Goal: Transaction & Acquisition: Purchase product/service

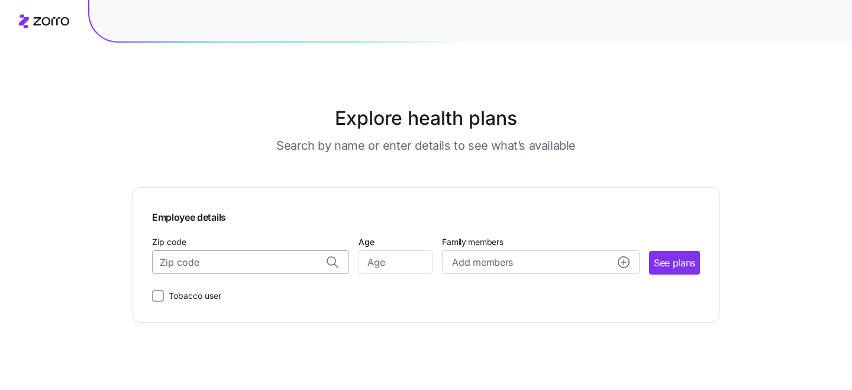
click at [271, 268] on input "Zip code" at bounding box center [250, 262] width 197 height 24
click at [237, 289] on span "94536, [GEOGRAPHIC_DATA], [GEOGRAPHIC_DATA]" at bounding box center [249, 294] width 166 height 15
type input "94536, Alameda County, CA"
click at [398, 262] on input "Age" at bounding box center [396, 262] width 74 height 24
type input "30"
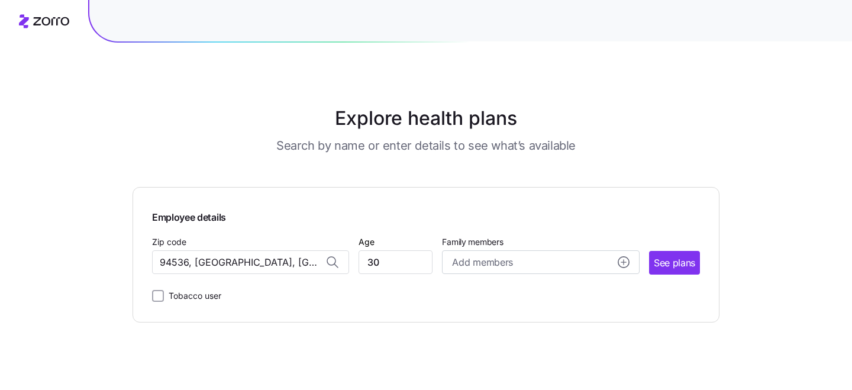
click at [492, 385] on main "Explore health plans Search by name or enter details to see what’s available Em…" at bounding box center [426, 195] width 587 height 390
click at [573, 265] on div "Add members" at bounding box center [540, 262] width 177 height 15
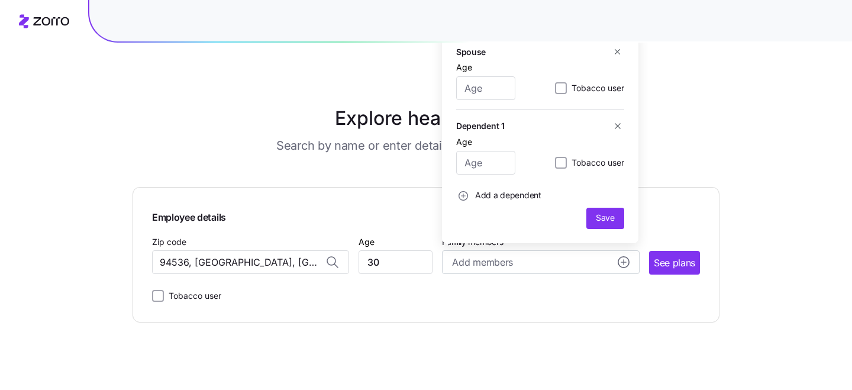
click at [604, 318] on div "Employee details Zip code 94536, Alameda County, CA Age 30 Family members Add m…" at bounding box center [426, 255] width 587 height 136
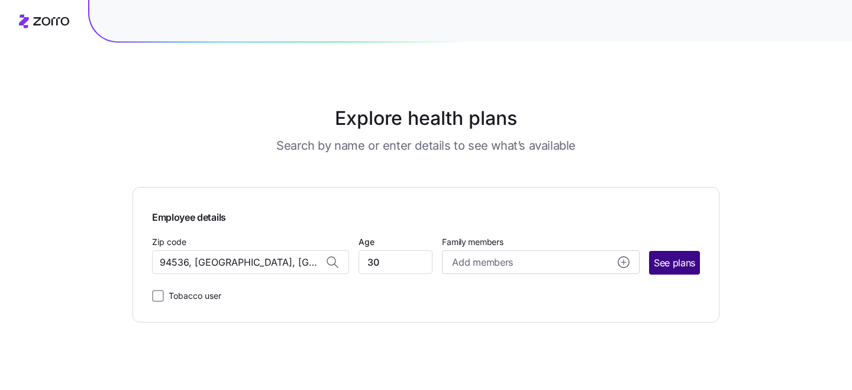
click at [652, 264] on button "See plans" at bounding box center [674, 263] width 51 height 24
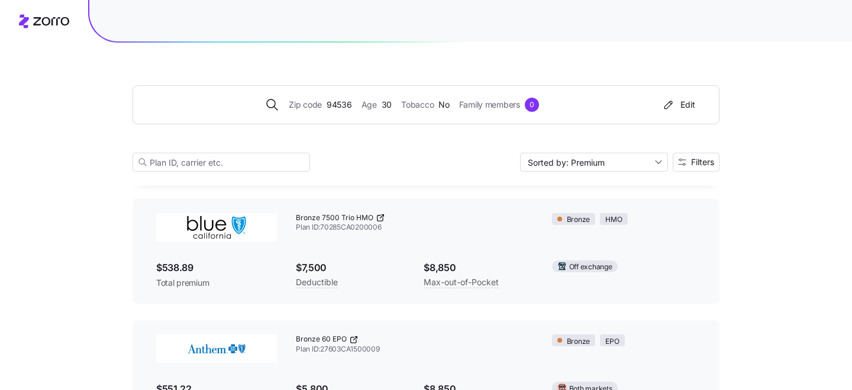
scroll to position [1632, 0]
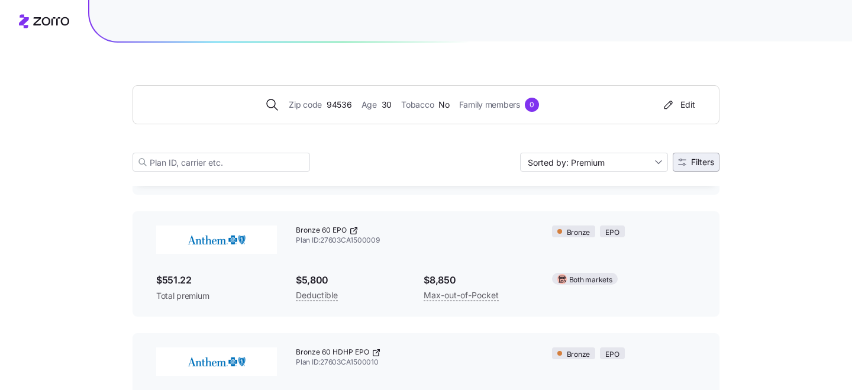
click at [695, 158] on span "Filters" at bounding box center [702, 162] width 23 height 8
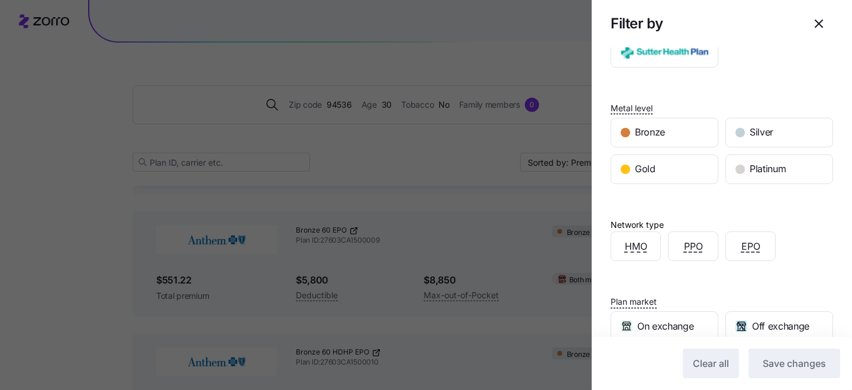
scroll to position [227, 0]
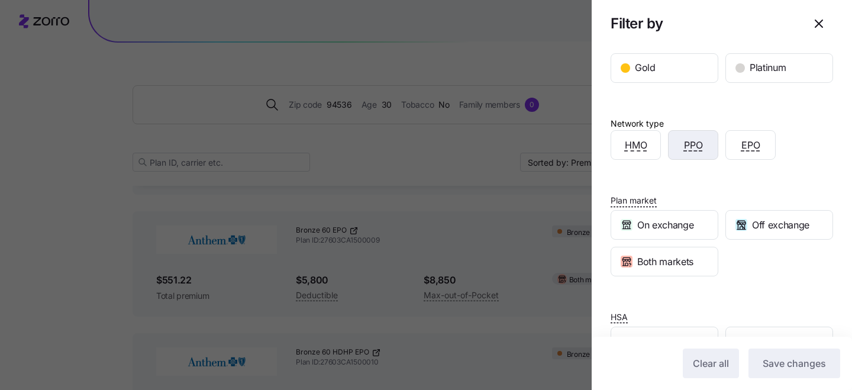
click at [704, 136] on div "PPO" at bounding box center [693, 145] width 49 height 28
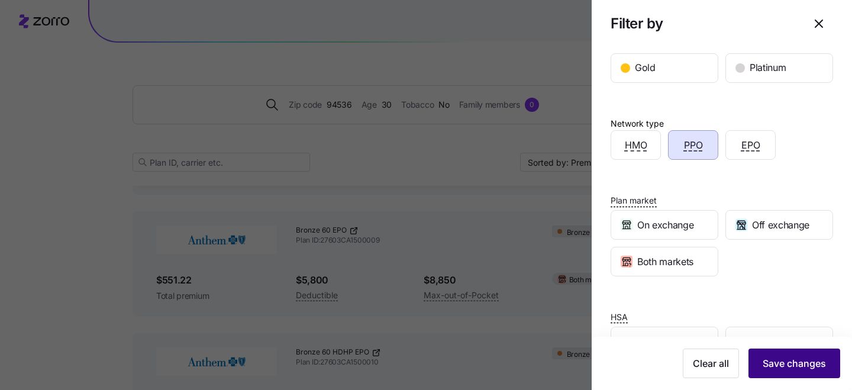
click at [788, 371] on button "Save changes" at bounding box center [795, 364] width 92 height 30
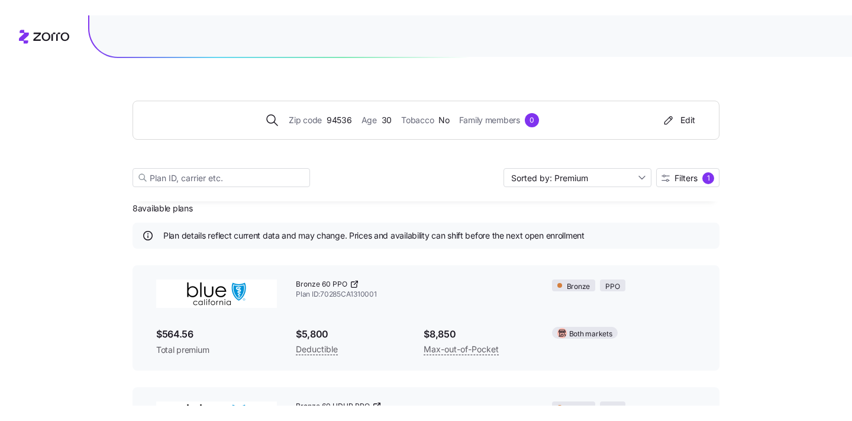
scroll to position [0, 0]
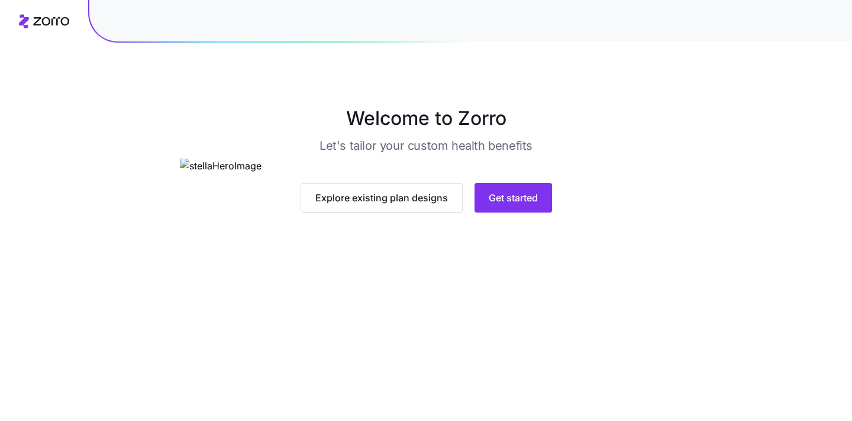
scroll to position [90, 0]
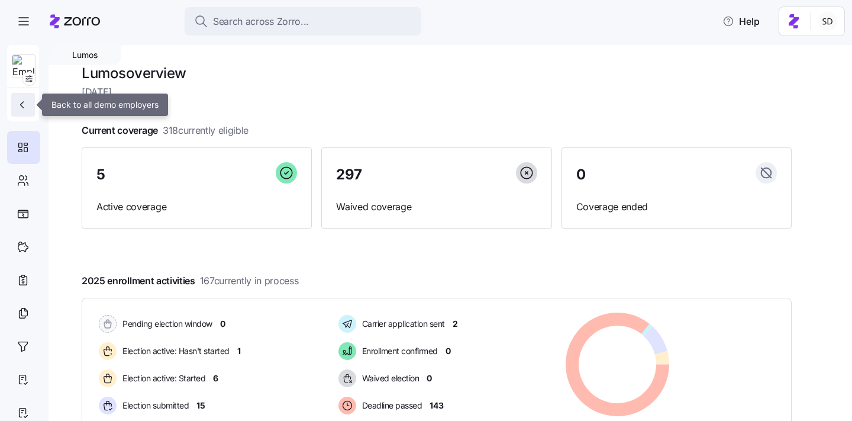
click at [21, 105] on icon "button" at bounding box center [22, 105] width 12 height 12
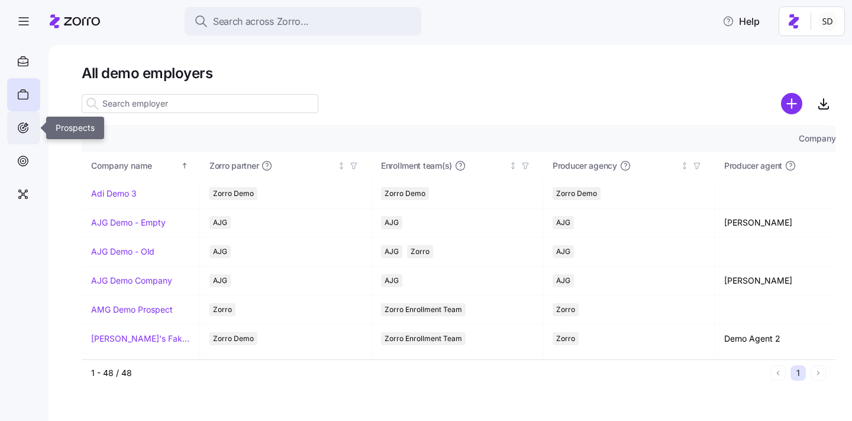
click at [23, 132] on icon at bounding box center [23, 128] width 10 height 10
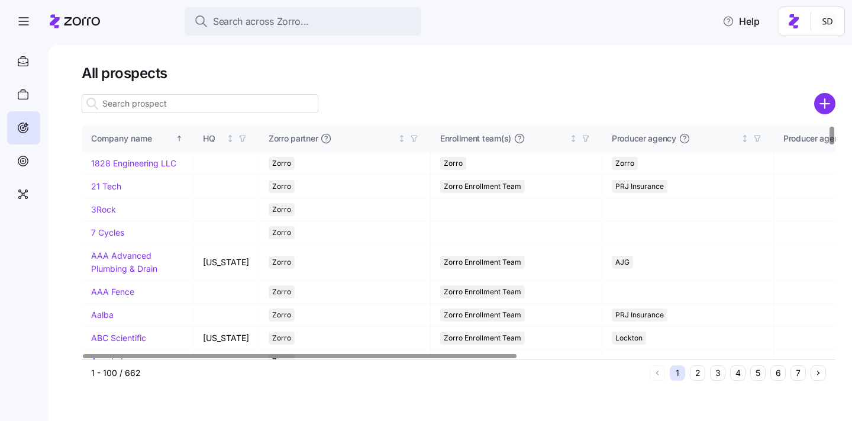
click at [147, 104] on input at bounding box center [200, 103] width 237 height 19
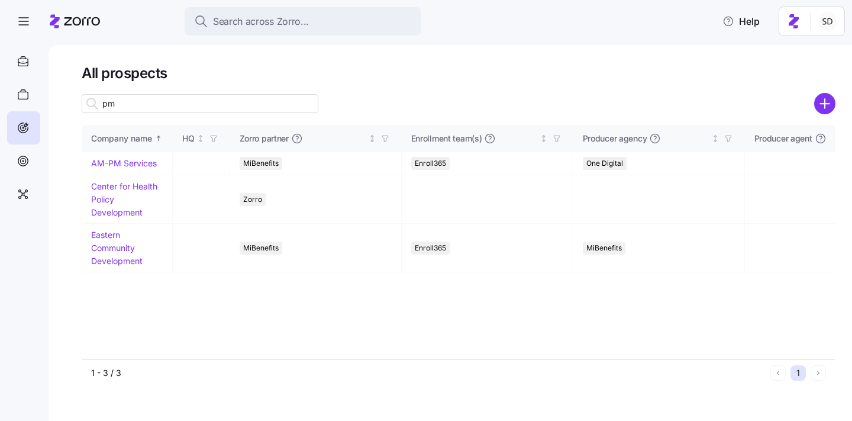
type input "p"
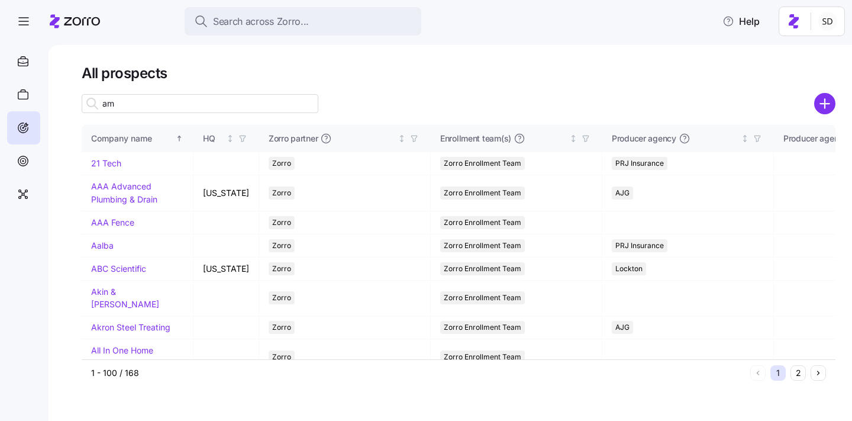
click at [102, 106] on div at bounding box center [92, 104] width 20 height 18
click at [103, 106] on input "am" at bounding box center [200, 103] width 237 height 19
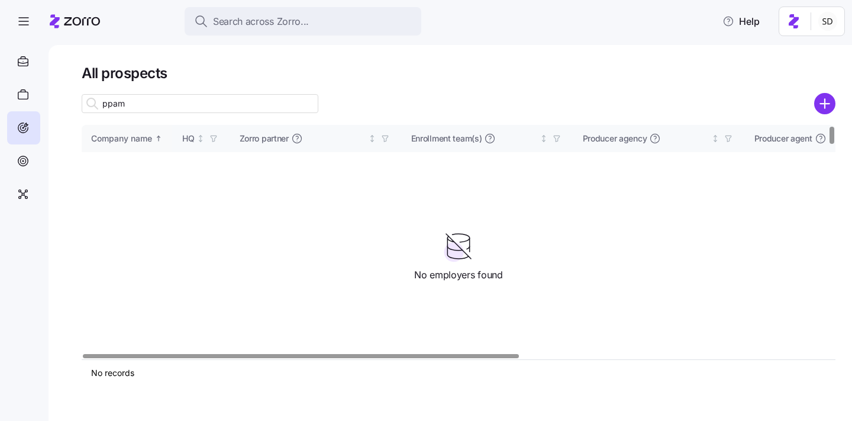
type input "pam"
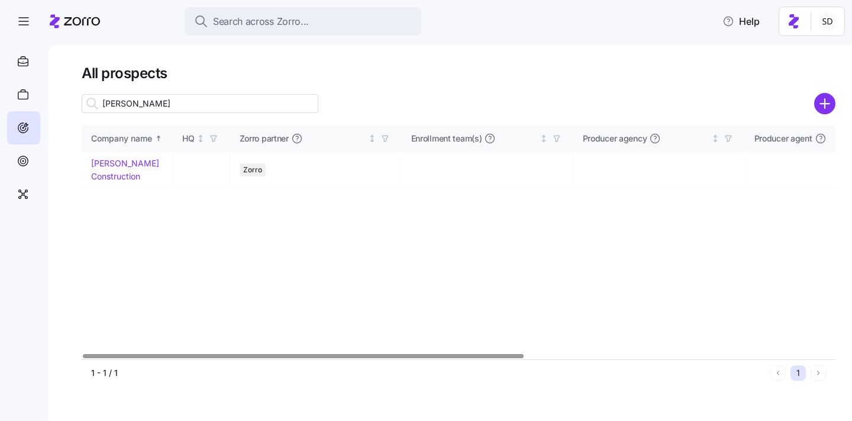
click at [140, 107] on input "pam" at bounding box center [200, 103] width 237 height 19
type input "pam"
click at [111, 162] on link "PAM Construction" at bounding box center [125, 169] width 68 height 23
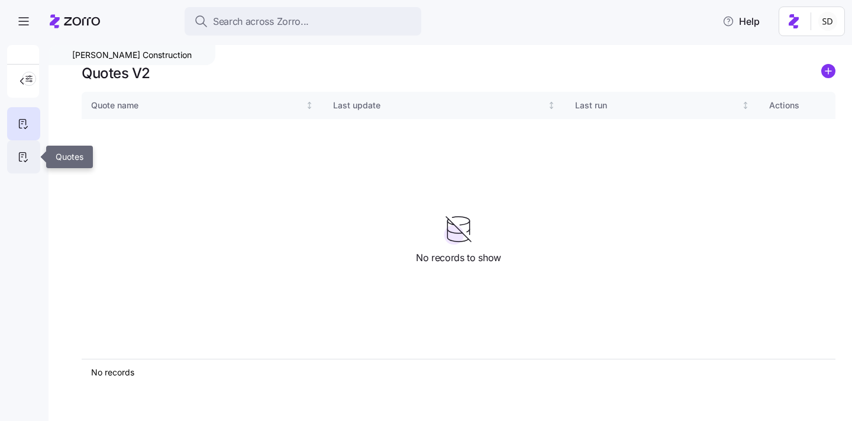
click at [21, 161] on icon at bounding box center [23, 157] width 7 height 9
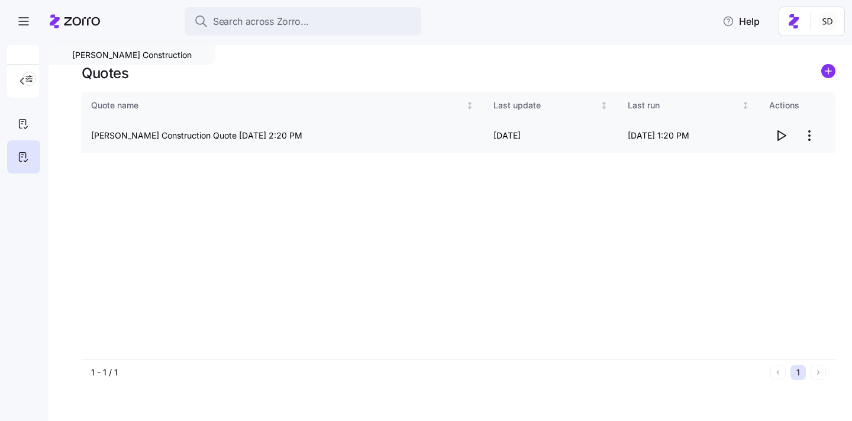
click at [778, 133] on icon "button" at bounding box center [782, 135] width 8 height 9
